Goal: Task Accomplishment & Management: Use online tool/utility

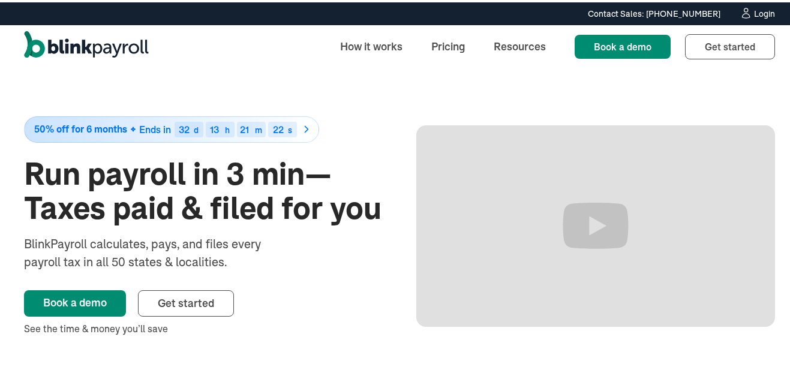
click at [754, 10] on div "Login" at bounding box center [764, 11] width 21 height 8
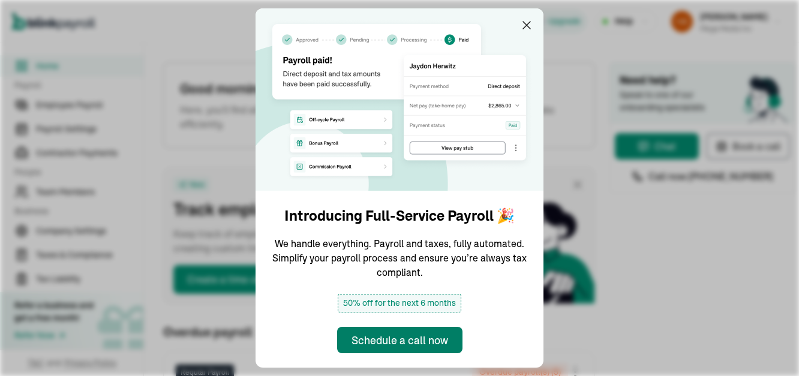
click at [407, 335] on div "Schedule a call now" at bounding box center [400, 340] width 97 height 16
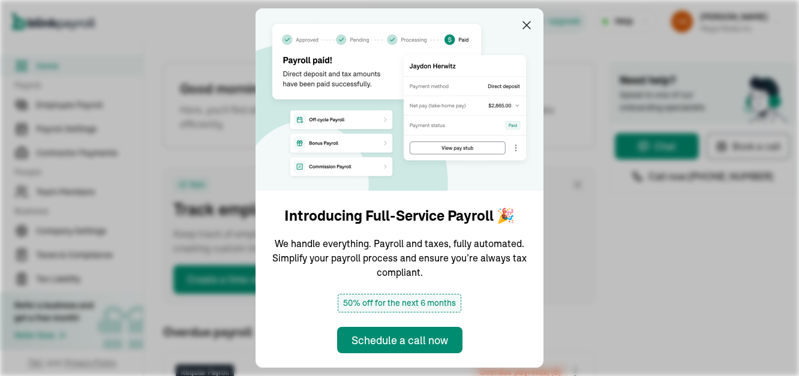
type input "[DATE]"
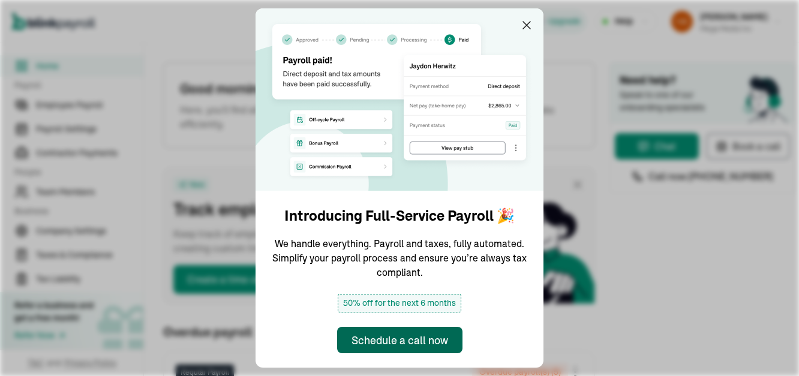
click at [407, 335] on div "Schedule a call now" at bounding box center [400, 340] width 97 height 16
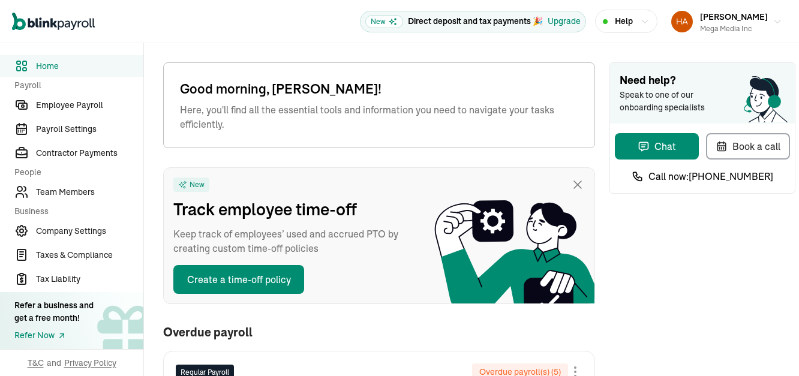
click at [526, 116] on div "Good morning, [PERSON_NAME]! Here, you'll find all the essential tools and info…" at bounding box center [379, 105] width 432 height 86
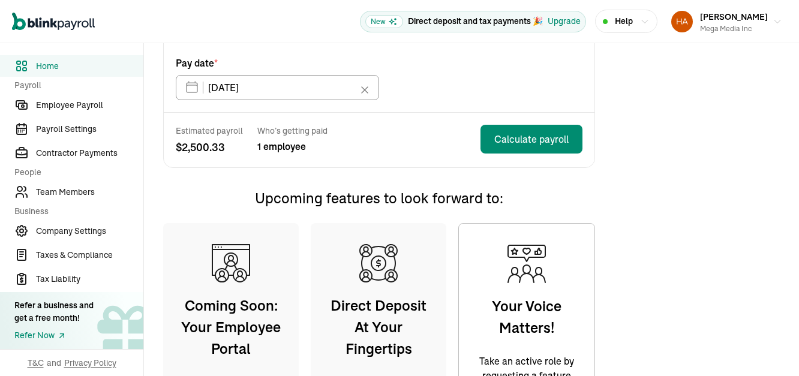
scroll to position [377, 0]
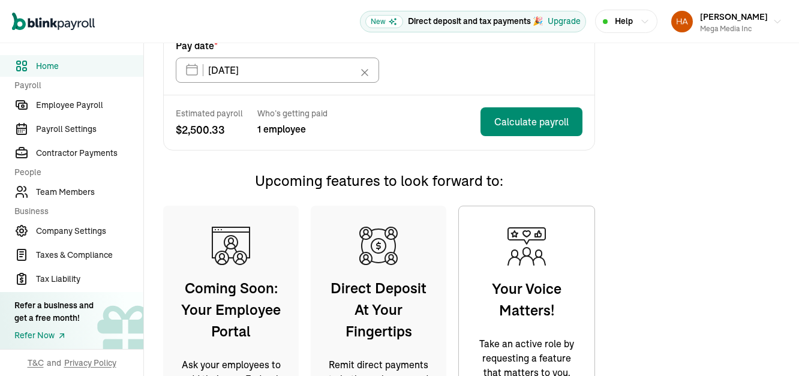
click at [398, 95] on div "Estimated payroll $ 2,500.33 Who’s getting paid 1 employee Calculate payroll" at bounding box center [379, 122] width 431 height 55
click at [45, 106] on span "Employee Payroll" at bounding box center [89, 105] width 107 height 13
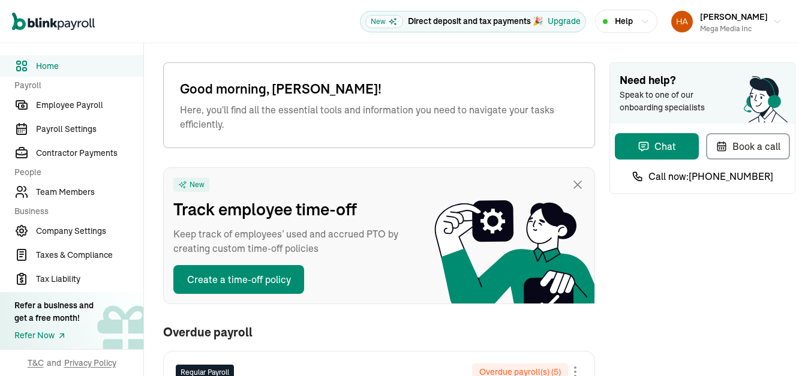
click at [526, 116] on div "Good morning, Harmony! Here, you'll find all the essential tools and informatio…" at bounding box center [379, 105] width 432 height 86
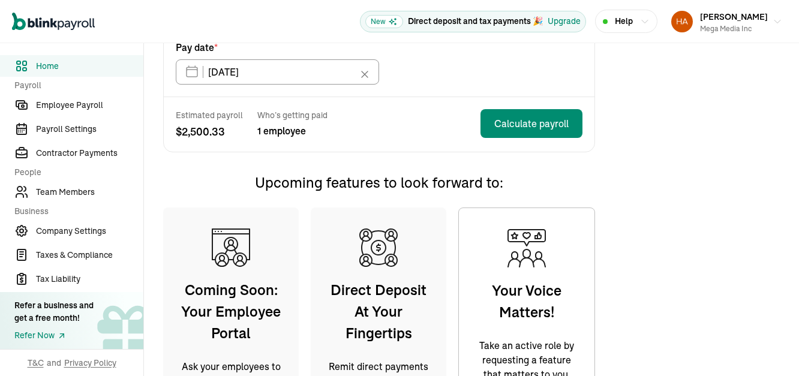
scroll to position [377, 0]
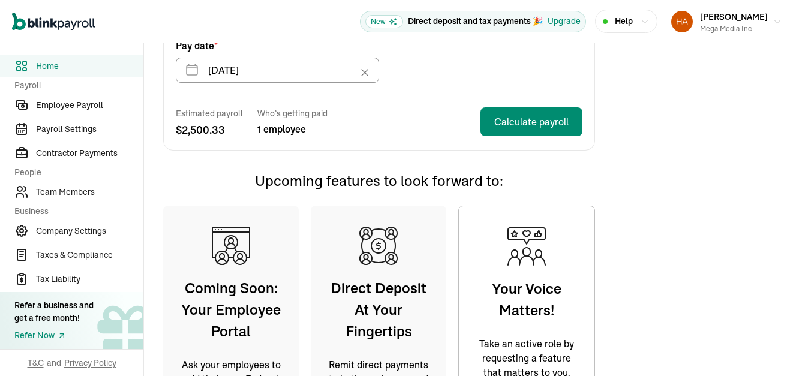
click at [398, 95] on div "Estimated payroll $ 2,500.33 Who’s getting paid 1 employee Calculate payroll" at bounding box center [379, 122] width 431 height 55
click at [45, 106] on span "Employee Payroll" at bounding box center [89, 105] width 107 height 13
